Goal: Navigation & Orientation: Find specific page/section

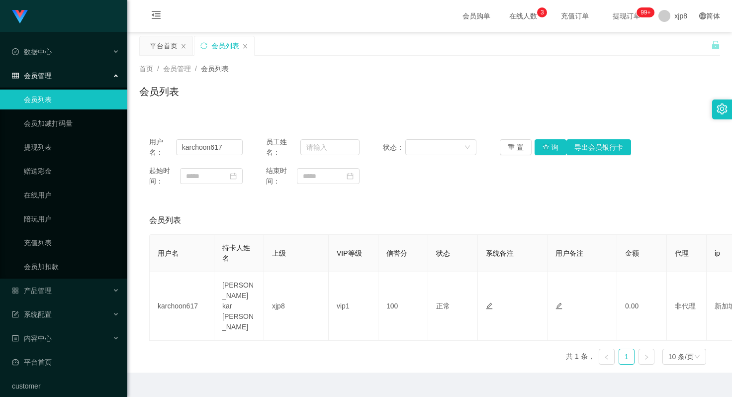
scroll to position [7, 0]
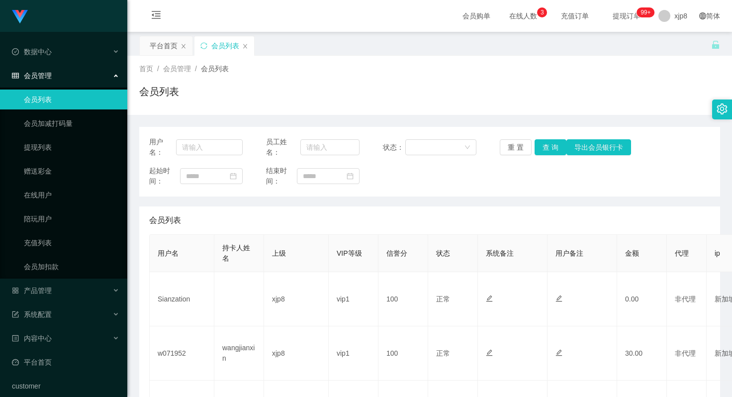
click at [75, 81] on div "会员管理" at bounding box center [63, 76] width 127 height 20
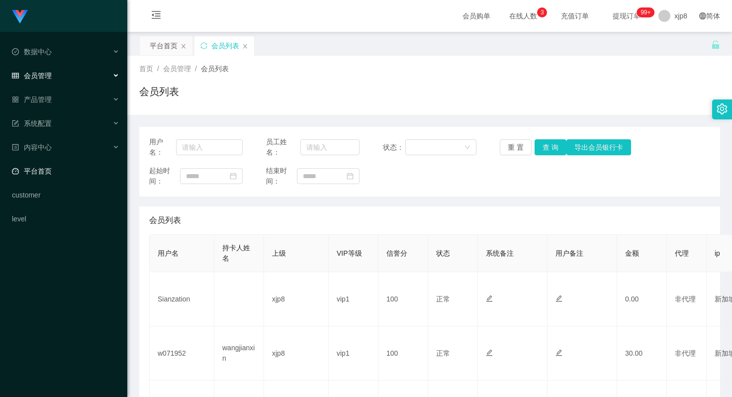
click at [68, 167] on link "平台首页" at bounding box center [65, 171] width 107 height 20
